Goal: Task Accomplishment & Management: Manage account settings

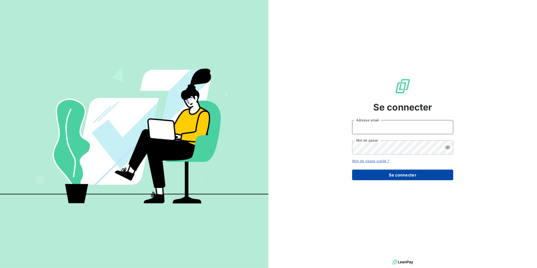
type input "[PERSON_NAME][EMAIL_ADDRESS][DOMAIN_NAME]"
click at [386, 176] on button "Se connecter" at bounding box center [402, 175] width 101 height 11
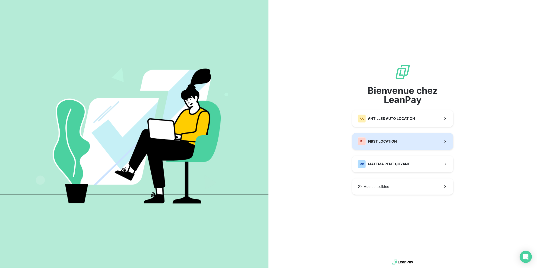
click at [383, 140] on span "FIRST LOCATION" at bounding box center [382, 141] width 29 height 5
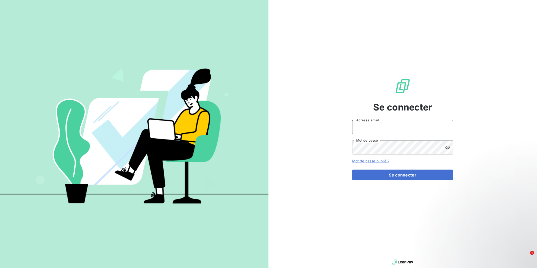
type input "[PERSON_NAME][EMAIL_ADDRESS][DOMAIN_NAME]"
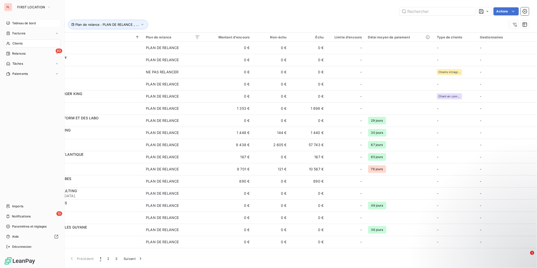
click at [8, 24] on icon at bounding box center [8, 23] width 4 height 4
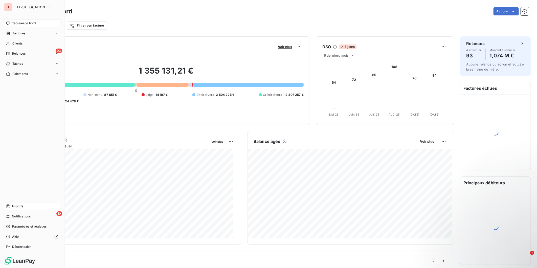
click at [17, 205] on span "Imports" at bounding box center [17, 206] width 11 height 5
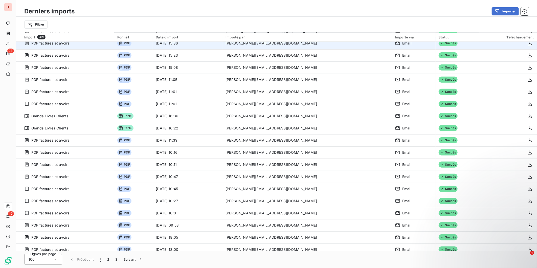
scroll to position [281, 0]
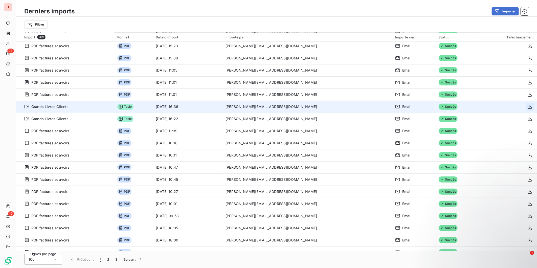
click at [529, 106] on icon "button" at bounding box center [530, 107] width 4 height 4
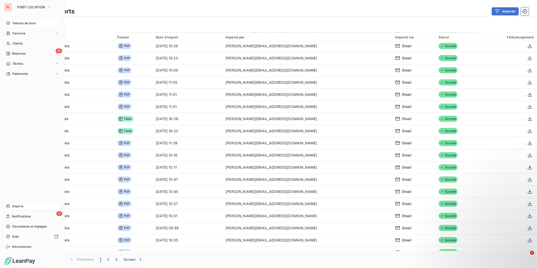
click at [12, 22] on span "Tableau de bord" at bounding box center [24, 23] width 24 height 5
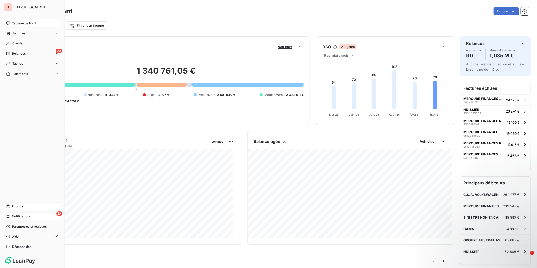
click at [26, 217] on span "Notifications" at bounding box center [21, 216] width 19 height 5
click at [18, 52] on span "Relances" at bounding box center [18, 53] width 13 height 5
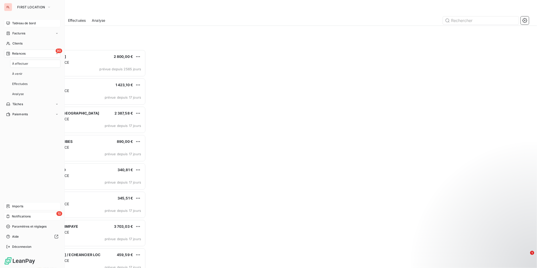
scroll to position [214, 117]
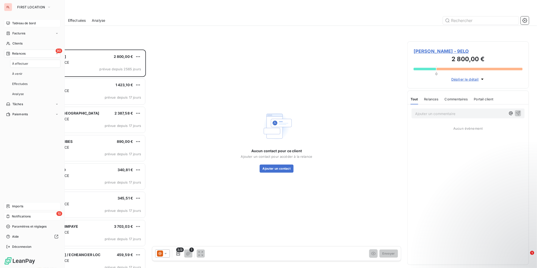
click at [23, 64] on span "À effectuer" at bounding box center [20, 63] width 16 height 5
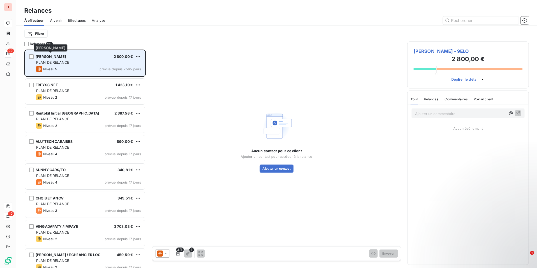
click at [61, 56] on span "[PERSON_NAME]" at bounding box center [51, 56] width 30 height 4
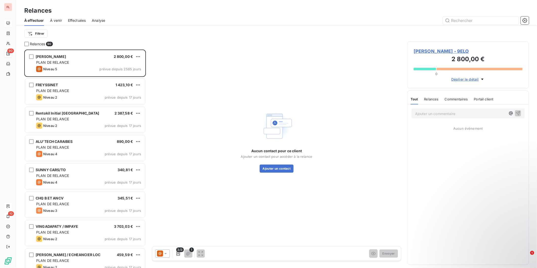
click at [430, 98] on span "Relances" at bounding box center [431, 99] width 14 height 4
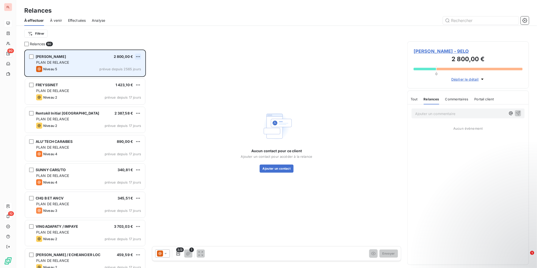
click at [138, 55] on html "FL 90 10 Relances À effectuer À venir Effectuées Analyse Filtrer Relances 90 [P…" at bounding box center [268, 134] width 537 height 268
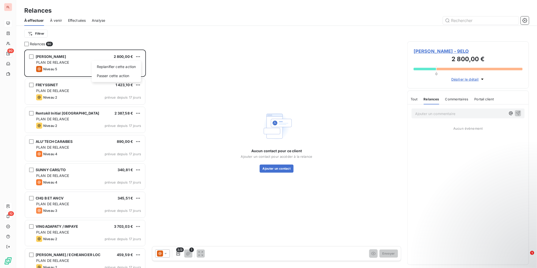
click at [53, 56] on html "FL 90 10 Relances À effectuer À venir Effectuées Analyse Filtrer Relances 90 [P…" at bounding box center [268, 134] width 537 height 268
click at [53, 56] on span "[PERSON_NAME]" at bounding box center [51, 56] width 30 height 4
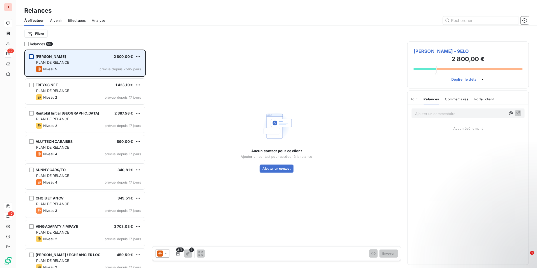
click at [32, 56] on div "grid" at bounding box center [31, 56] width 5 height 5
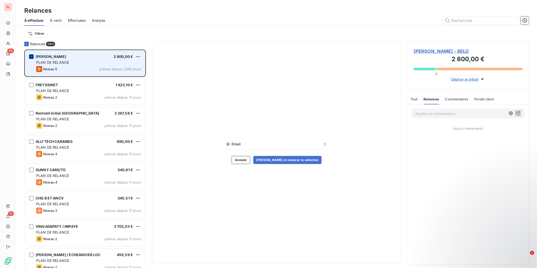
click at [32, 57] on icon "grid" at bounding box center [31, 56] width 3 height 3
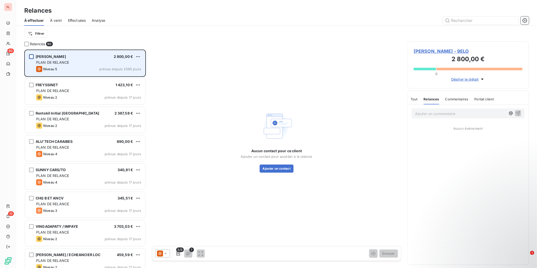
click at [62, 57] on span "[PERSON_NAME]" at bounding box center [51, 56] width 30 height 4
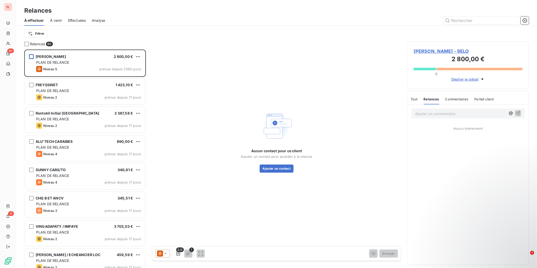
click at [463, 79] on span "Déplier le détail" at bounding box center [465, 79] width 28 height 5
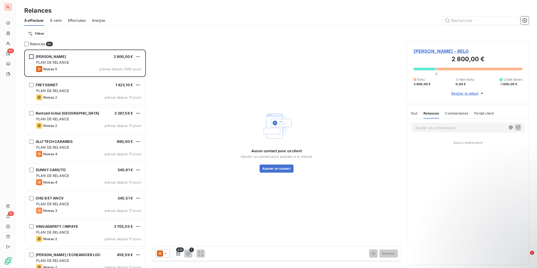
click at [418, 84] on span "3 800,00 €" at bounding box center [421, 84] width 17 height 5
click at [180, 253] on icon "button" at bounding box center [178, 253] width 4 height 4
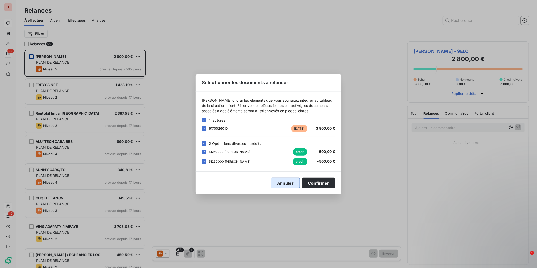
click at [288, 185] on button "Annuler" at bounding box center [285, 183] width 29 height 11
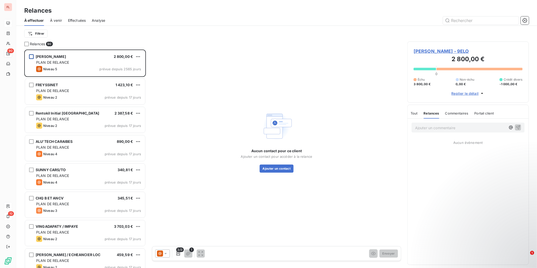
click at [450, 52] on span "[PERSON_NAME] - 9ELO" at bounding box center [467, 51] width 109 height 7
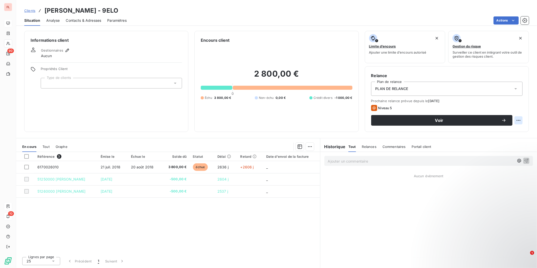
drag, startPoint x: 523, startPoint y: 117, endPoint x: 519, endPoint y: 118, distance: 3.6
click at [519, 118] on div "Relance Plan de relance PLAN DE RELANCE Prochaine relance prévue depuis le [DAT…" at bounding box center [447, 99] width 164 height 66
click at [519, 119] on html "FL 90 10 Clients [PERSON_NAME] - 9ELO Situation Analyse Contacts & Adresses Par…" at bounding box center [268, 134] width 537 height 268
click at [402, 90] on html "FL 90 10 Clients [PERSON_NAME] - 9ELO Situation Analyse Contacts & Adresses Par…" at bounding box center [268, 134] width 537 height 268
click at [402, 90] on span "PLAN DE RELANCE" at bounding box center [391, 88] width 33 height 5
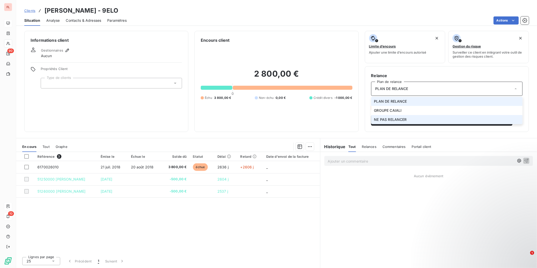
drag, startPoint x: 402, startPoint y: 90, endPoint x: 400, endPoint y: 120, distance: 29.9
click at [400, 120] on span "NE PAS RELANCER" at bounding box center [390, 119] width 33 height 5
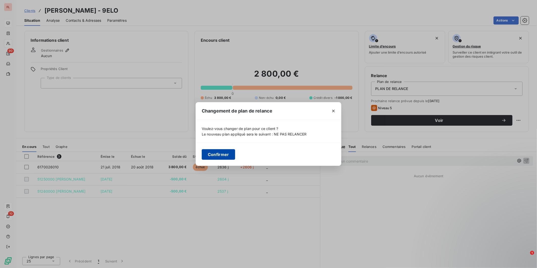
click at [217, 153] on button "Confirmer" at bounding box center [218, 154] width 33 height 11
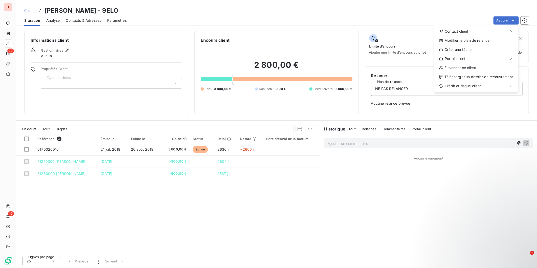
click at [280, 14] on html "FL 90 10 Clients [PERSON_NAME] - 9ELO Situation Analyse Contacts & Adresses Par…" at bounding box center [268, 134] width 537 height 268
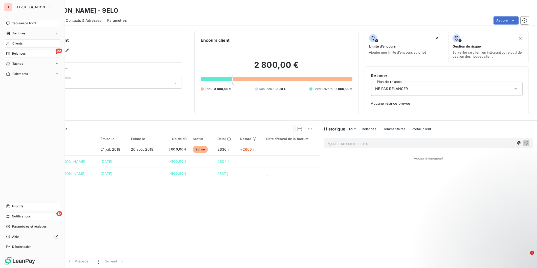
click at [18, 52] on span "Relances" at bounding box center [18, 53] width 13 height 5
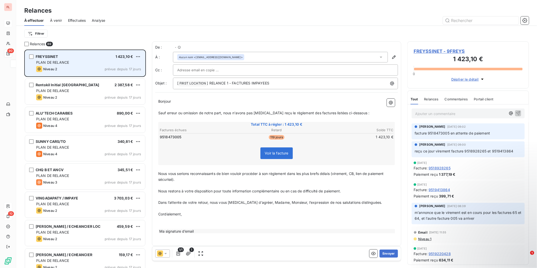
scroll to position [214, 117]
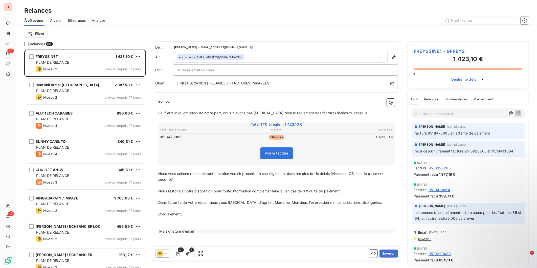
click at [431, 114] on p "Ajouter un commentaire ﻿" at bounding box center [460, 113] width 91 height 6
click at [415, 113] on span "La facture sera payée mi-octobre" at bounding box center [443, 113] width 57 height 4
click at [515, 113] on icon "button" at bounding box center [517, 112] width 5 height 5
click at [429, 50] on span "FREYSSINET - 9FREYS" at bounding box center [467, 51] width 109 height 7
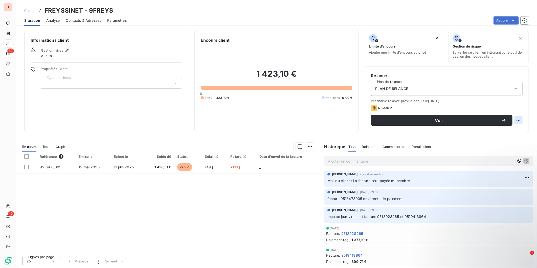
click at [518, 119] on html "FL 89 10 Clients FREYSSINET - 9FREYS Situation Analyse Contacts & Adresses Para…" at bounding box center [268, 134] width 537 height 268
click at [506, 129] on div "Replanifier cette action" at bounding box center [497, 131] width 45 height 8
select select "9"
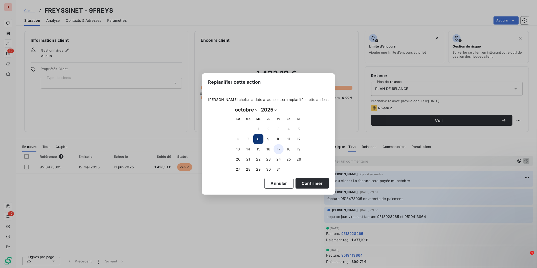
click at [280, 148] on button "17" at bounding box center [278, 149] width 10 height 10
click at [302, 184] on button "Confirmer" at bounding box center [311, 183] width 33 height 11
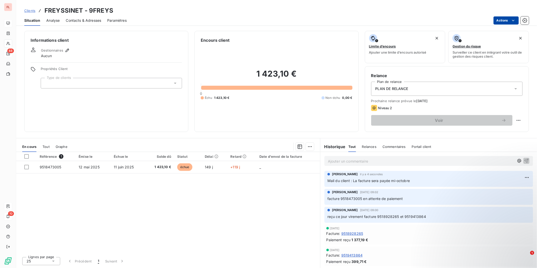
click at [503, 20] on html "FL 88 10 Clients FREYSSINET - 9FREYS Situation Analyse Contacts & Adresses Para…" at bounding box center [268, 134] width 537 height 268
click at [26, 167] on html "FL 88 10 Clients FREYSSINET - 9FREYS Situation Analyse Contacts & Adresses Para…" at bounding box center [268, 134] width 537 height 268
click at [26, 167] on div at bounding box center [26, 167] width 5 height 5
click at [523, 19] on icon "button" at bounding box center [524, 20] width 5 height 5
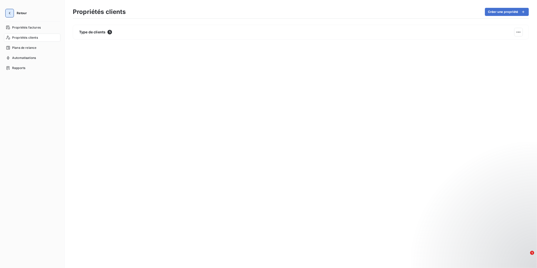
click at [11, 13] on icon "button" at bounding box center [9, 13] width 5 height 5
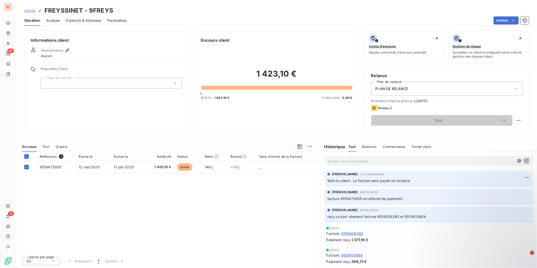
click at [58, 84] on div at bounding box center [111, 83] width 141 height 11
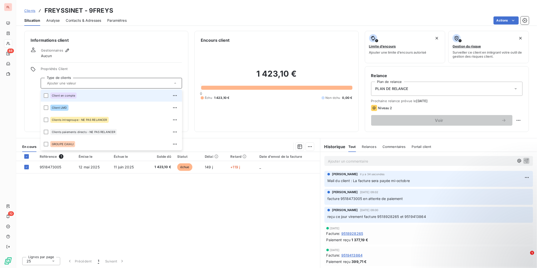
click at [59, 83] on input "text" at bounding box center [109, 83] width 128 height 5
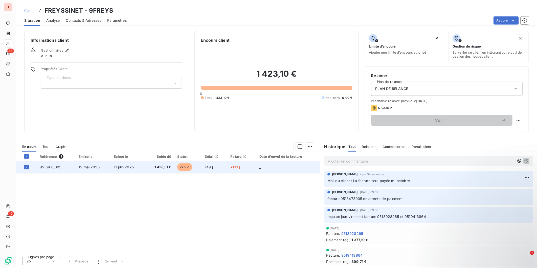
click at [238, 167] on span "+119 j" at bounding box center [235, 167] width 10 height 4
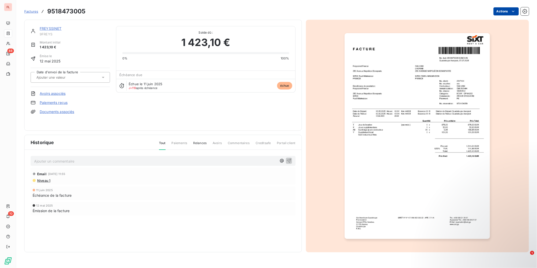
click at [516, 13] on html "FL 88 10 Factures 9518473005 Actions FREYSSINET 9FREYS Montant initial 1 423,10…" at bounding box center [268, 134] width 537 height 268
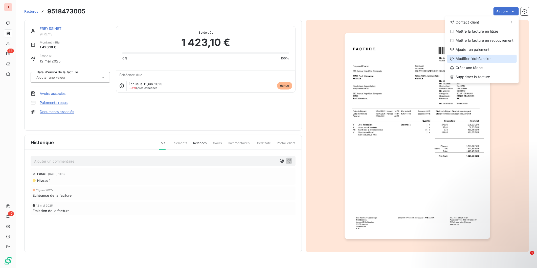
click at [473, 58] on div "Modifier l’échéancier" at bounding box center [482, 59] width 70 height 8
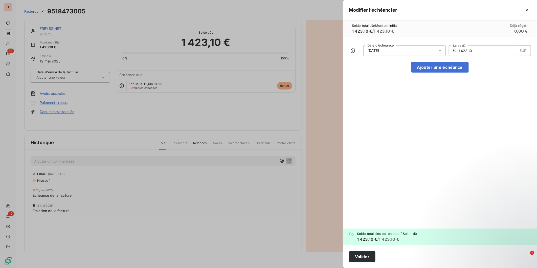
click at [414, 53] on div "[DATE]" at bounding box center [404, 50] width 82 height 11
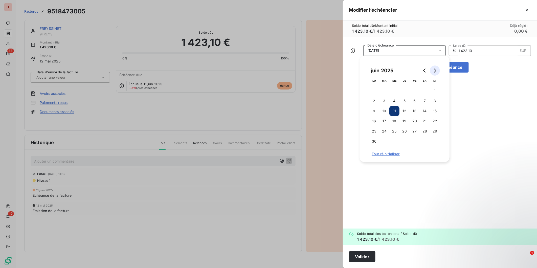
click at [435, 70] on icon "Go to next month" at bounding box center [435, 70] width 2 height 4
click at [435, 69] on icon "Go to next month" at bounding box center [435, 70] width 2 height 4
click at [414, 110] on button "17" at bounding box center [414, 111] width 10 height 10
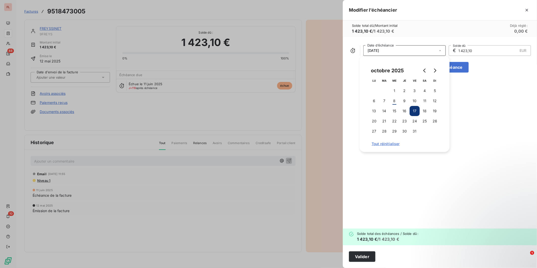
click at [489, 103] on div "[DATE] Date d’échéance € 1 423,10 EUR Solde dû Ajouter une échéance" at bounding box center [440, 132] width 194 height 191
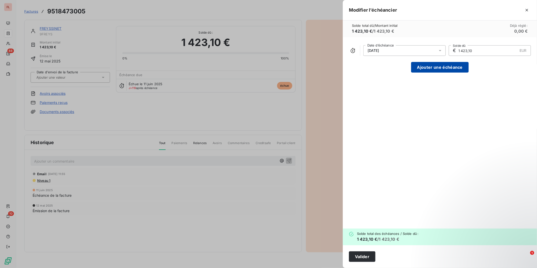
click at [432, 69] on button "Ajouter une échéance" at bounding box center [440, 67] width 58 height 11
type input "711,55"
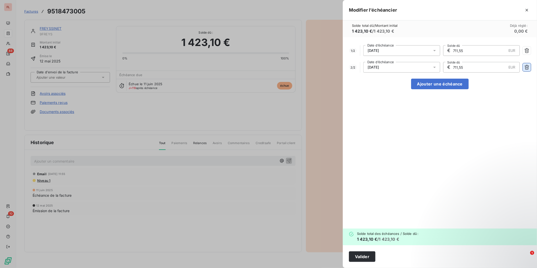
click at [527, 68] on icon "button" at bounding box center [526, 67] width 5 height 5
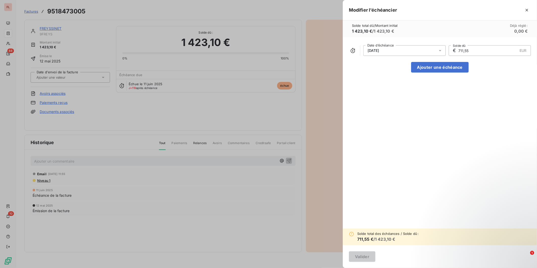
click at [481, 52] on input "711,55" at bounding box center [488, 50] width 60 height 10
click at [527, 9] on icon "button" at bounding box center [526, 10] width 5 height 5
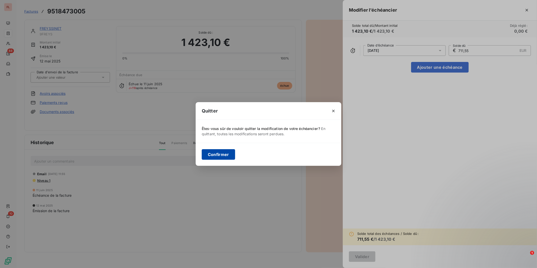
click at [217, 154] on button "Confirmer" at bounding box center [218, 154] width 33 height 11
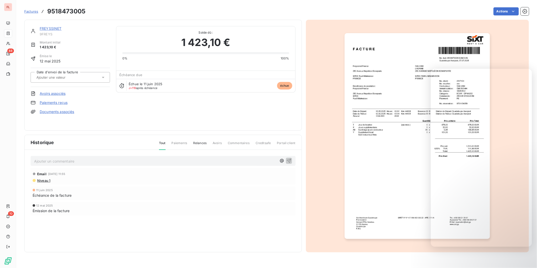
click at [75, 77] on input "text" at bounding box center [61, 77] width 51 height 5
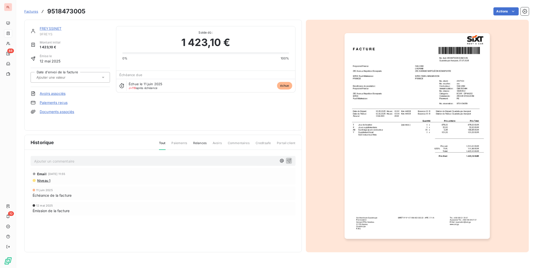
click at [519, 11] on div "Actions" at bounding box center [310, 11] width 437 height 8
click at [191, 10] on html "FL 88 10 Factures 9518473005 Actions FREYSSINET 9FREYS Montant initial 1 423,10…" at bounding box center [268, 134] width 537 height 268
click at [56, 28] on link "FREYSSINET" at bounding box center [51, 28] width 22 height 4
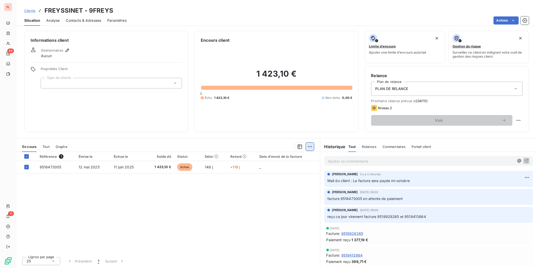
click at [309, 146] on html "FL 88 10 Clients FREYSSINET - 9FREYS Situation Analyse Contacts & Adresses Para…" at bounding box center [268, 134] width 537 height 268
click at [267, 166] on div "Ajouter une promesse de paiement (1 facture)" at bounding box center [266, 167] width 89 height 8
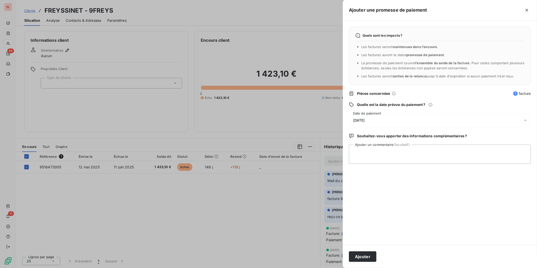
click at [365, 121] on span "[DATE]" at bounding box center [359, 120] width 12 height 4
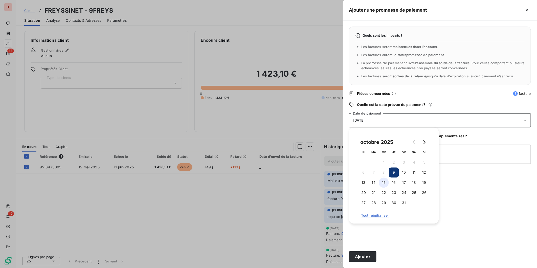
click at [384, 182] on button "15" at bounding box center [384, 182] width 10 height 10
click at [498, 222] on div "Quels sont les impacts ? Les factures seront maintenues dans l’encours . Les fa…" at bounding box center [440, 132] width 194 height 224
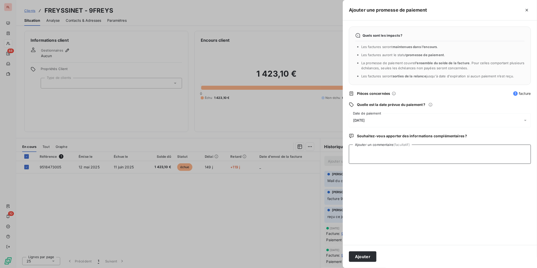
click at [381, 155] on textarea "Ajouter un commentaire (facultatif)" at bounding box center [440, 154] width 182 height 19
click at [360, 257] on button "Ajouter" at bounding box center [363, 256] width 28 height 11
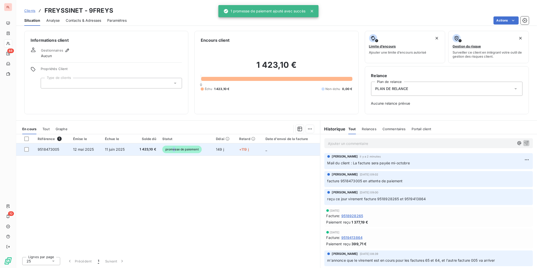
click at [174, 149] on span "promesse de paiement" at bounding box center [181, 150] width 39 height 8
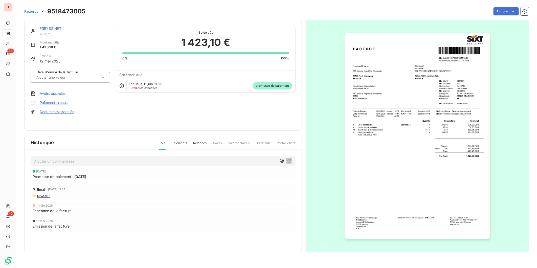
click at [61, 176] on span "Promesse de paiement :" at bounding box center [53, 176] width 41 height 5
click at [122, 86] on icon at bounding box center [122, 85] width 5 height 5
click at [28, 11] on span "Factures" at bounding box center [31, 11] width 14 height 4
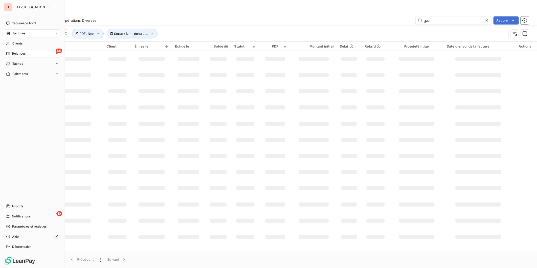
click at [16, 53] on span "Relances" at bounding box center [18, 53] width 13 height 5
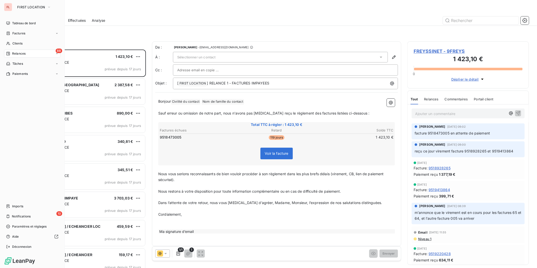
scroll to position [214, 117]
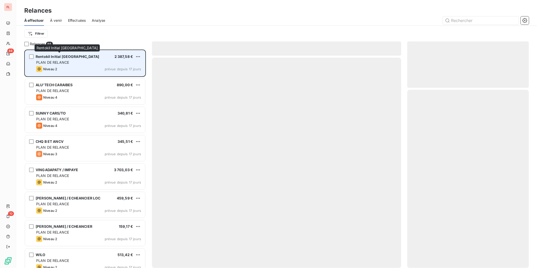
click at [82, 55] on span "Rentokil Initial [GEOGRAPHIC_DATA]" at bounding box center [67, 56] width 63 height 4
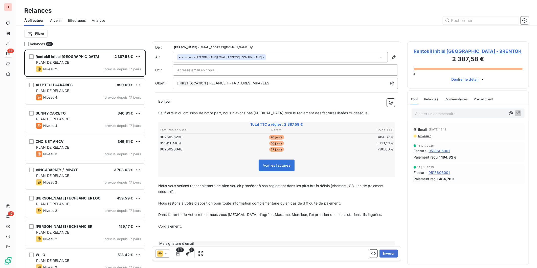
click at [445, 51] on span "Rentokil Initial [GEOGRAPHIC_DATA] - 9RENTOK" at bounding box center [467, 51] width 109 height 7
